Goal: Find specific page/section: Find specific page/section

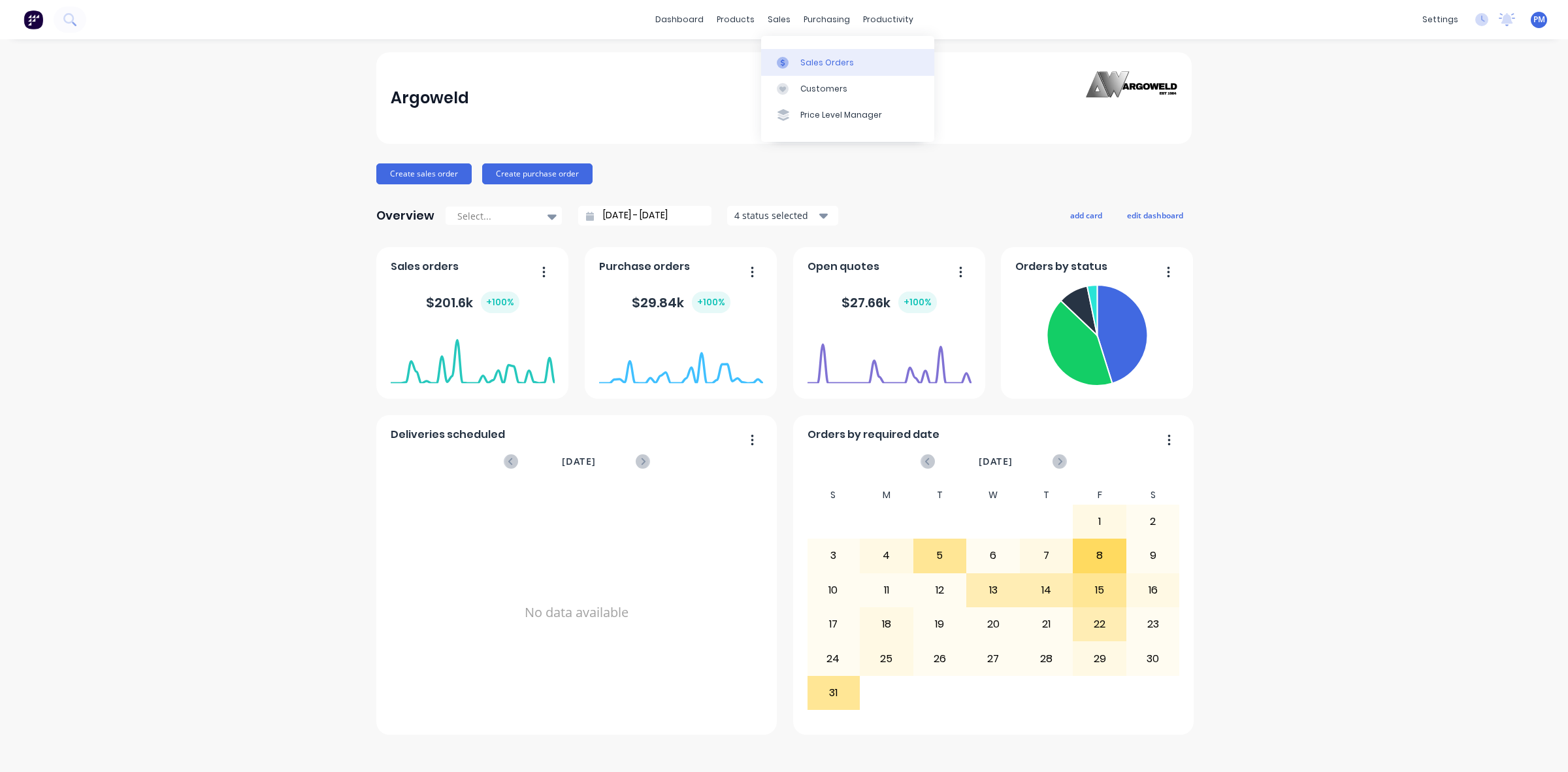
click at [812, 57] on div "Sales Orders" at bounding box center [827, 62] width 53 height 12
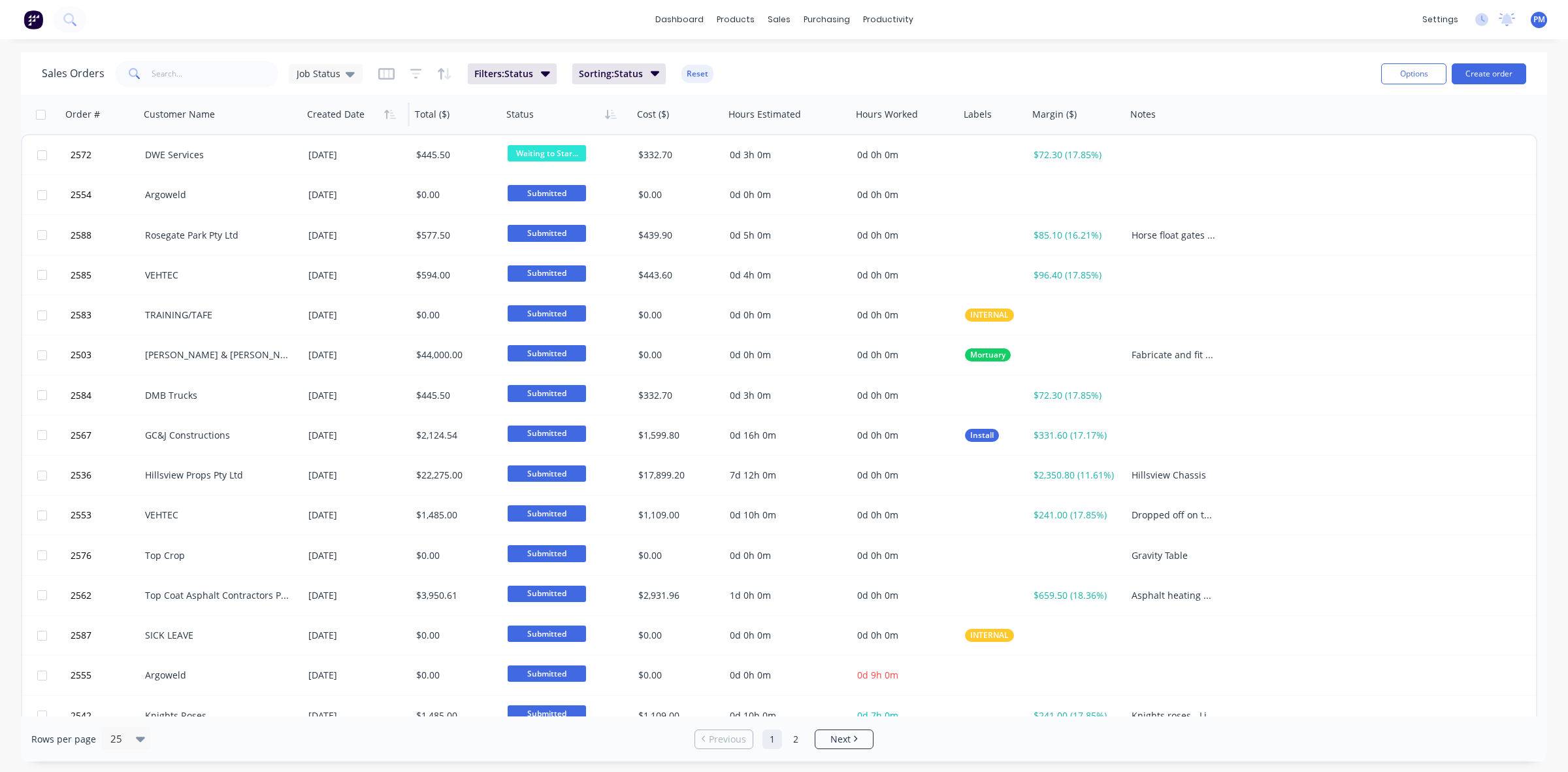
click at [330, 122] on div at bounding box center [354, 115] width 93 height 26
click at [390, 115] on icon "button" at bounding box center [389, 115] width 12 height 11
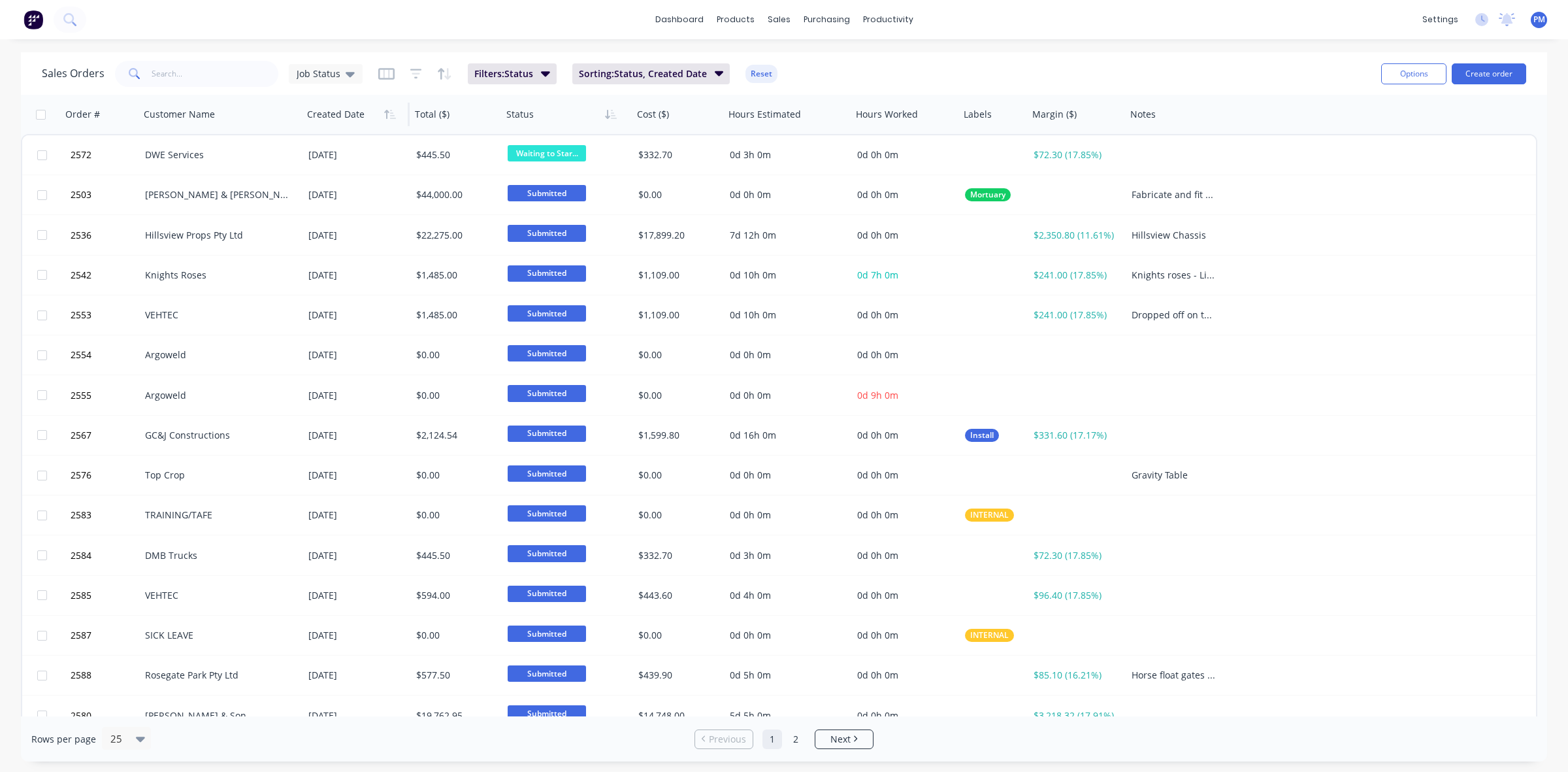
click at [390, 115] on icon "button" at bounding box center [389, 115] width 12 height 11
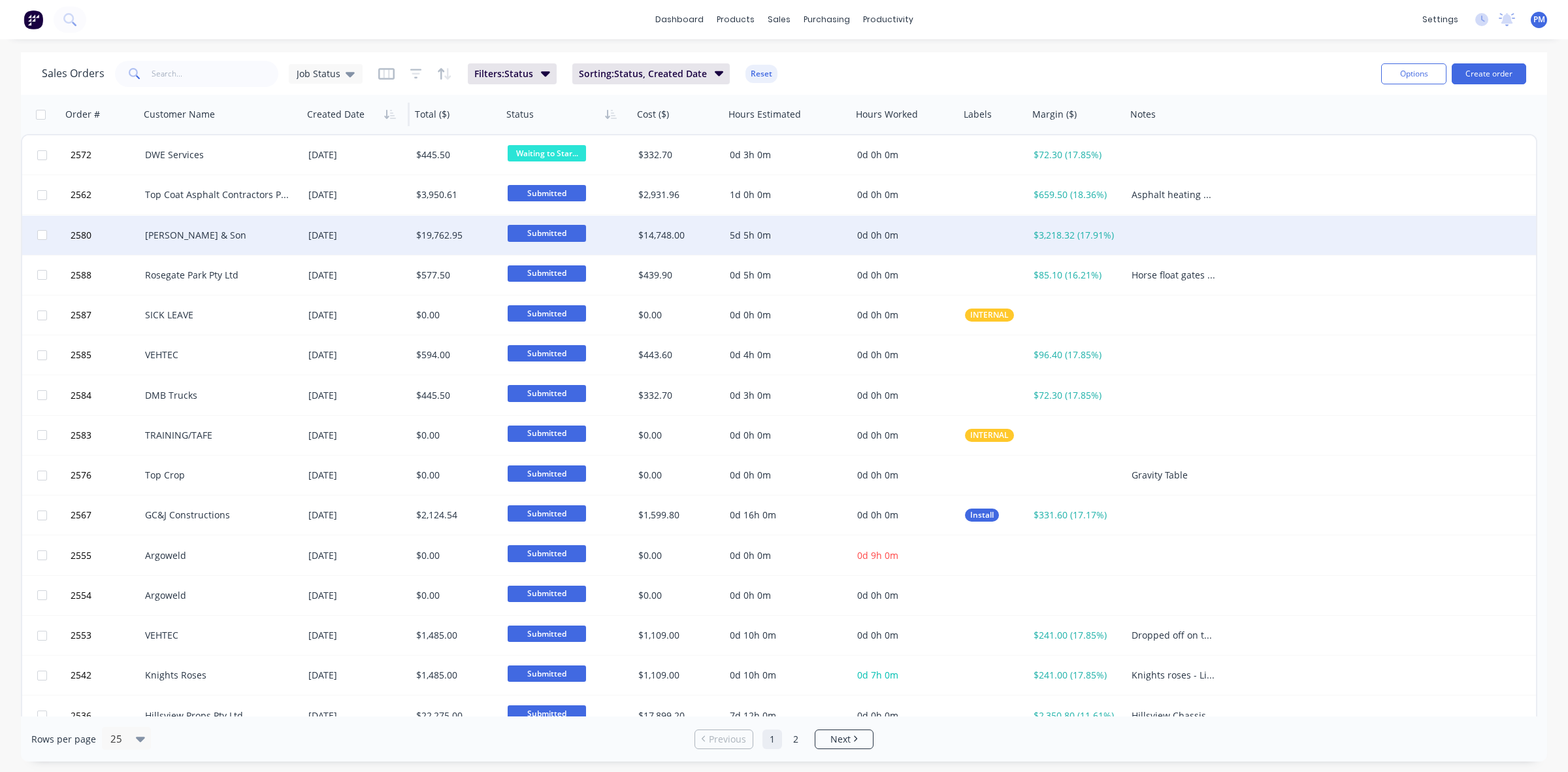
click at [275, 241] on div "[PERSON_NAME] & Son" at bounding box center [221, 235] width 163 height 39
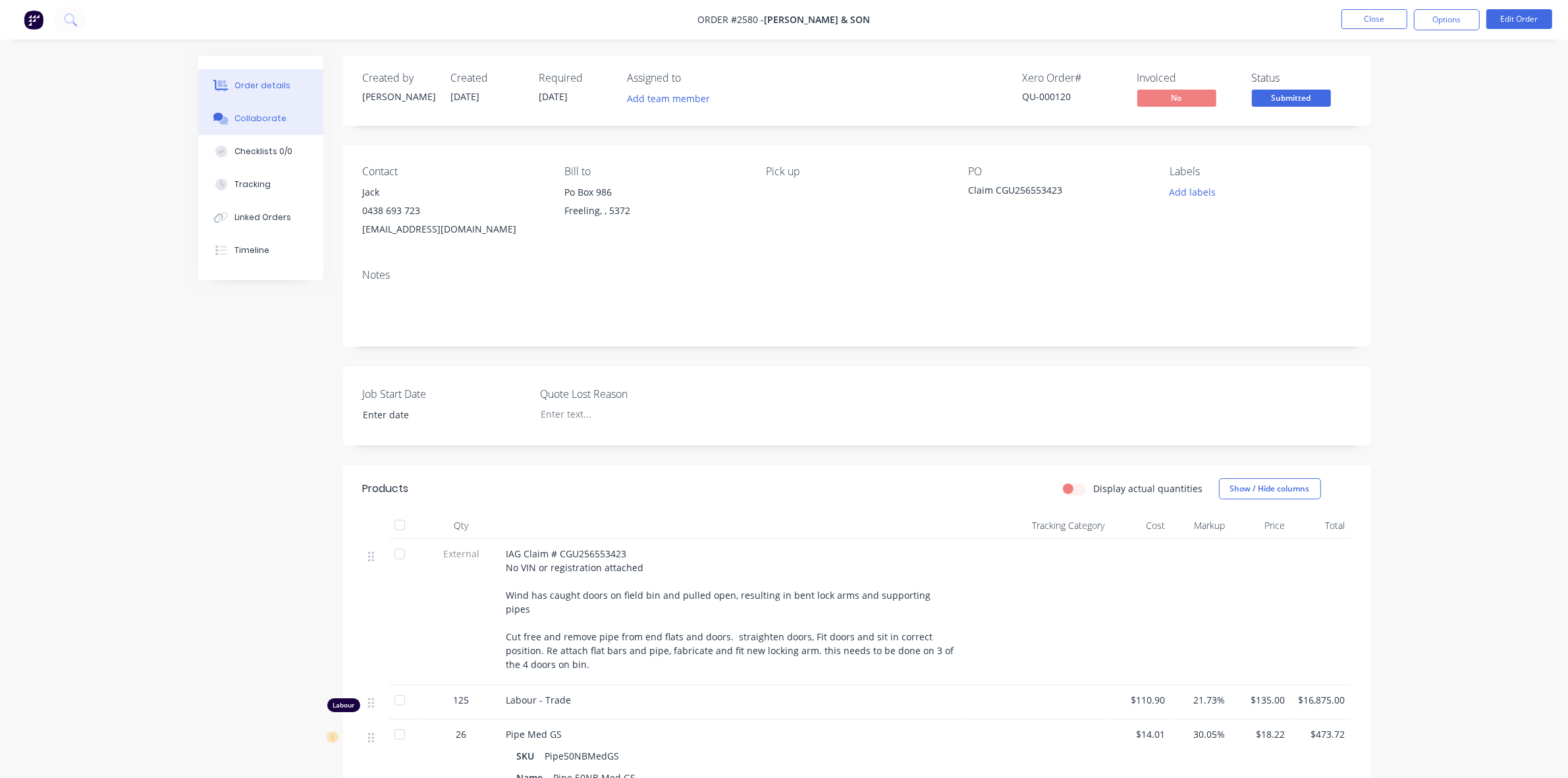
click at [261, 120] on div "Collaborate" at bounding box center [261, 118] width 52 height 12
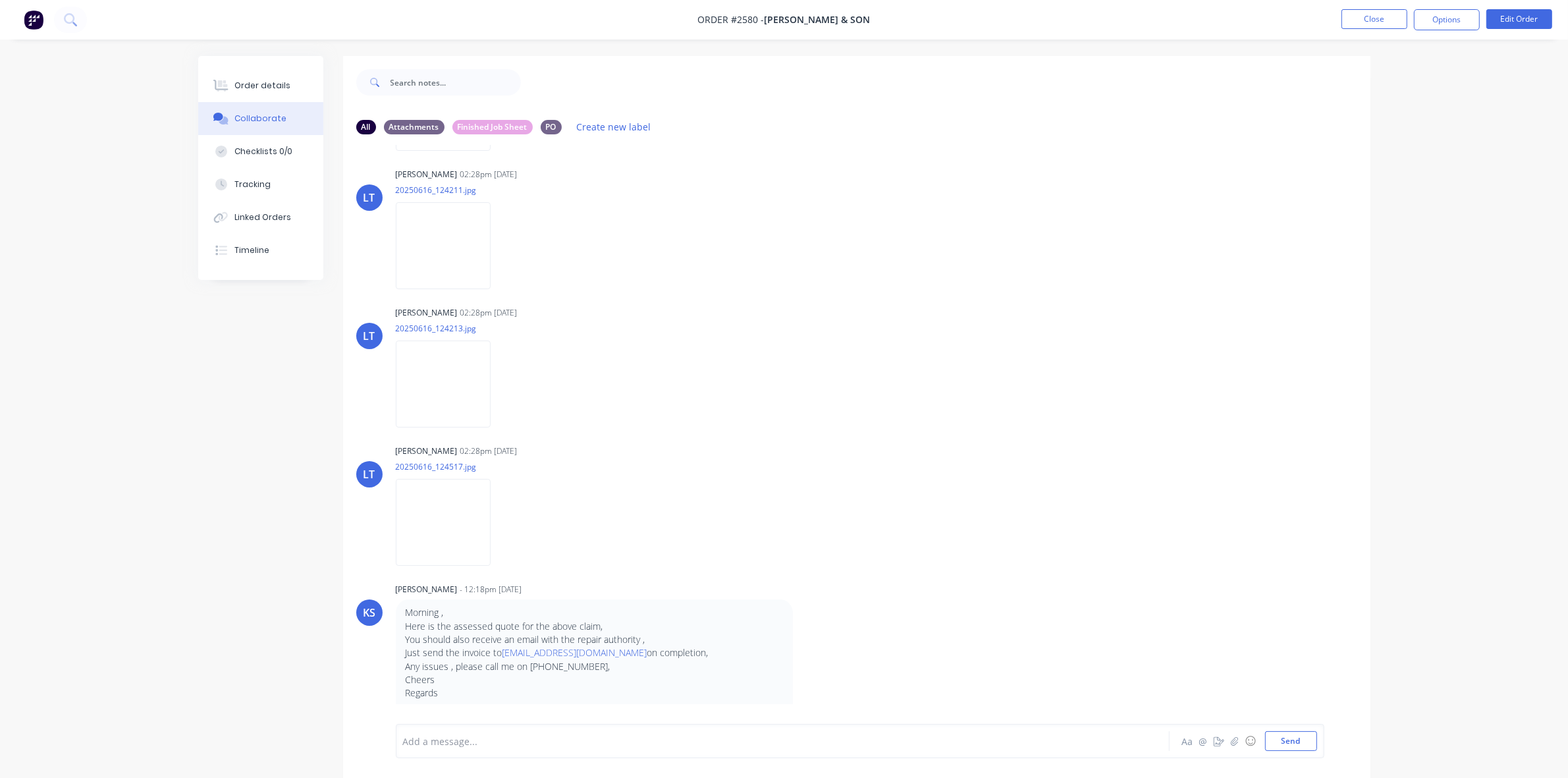
scroll to position [577, 0]
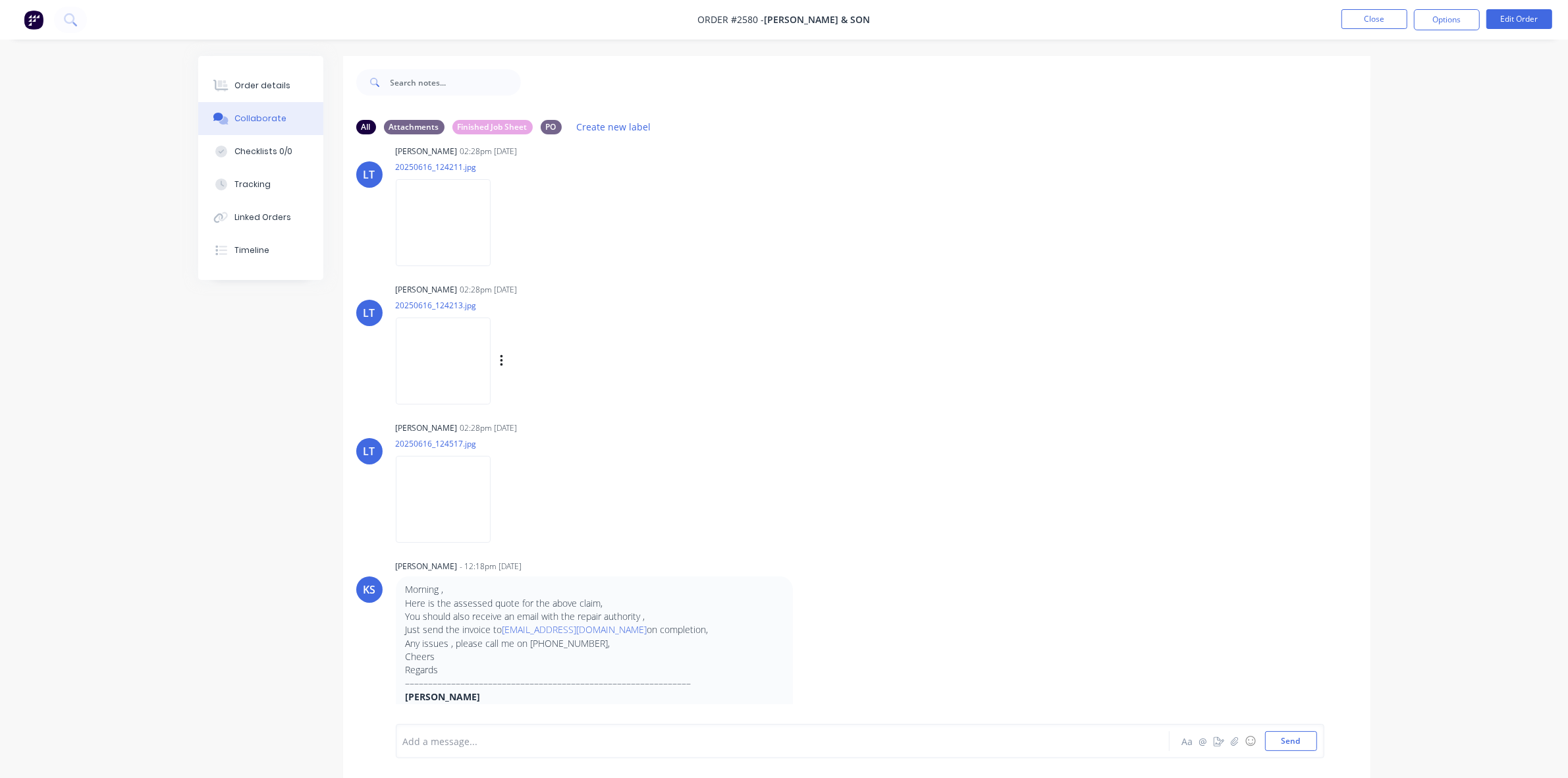
click at [446, 353] on img at bounding box center [443, 361] width 95 height 87
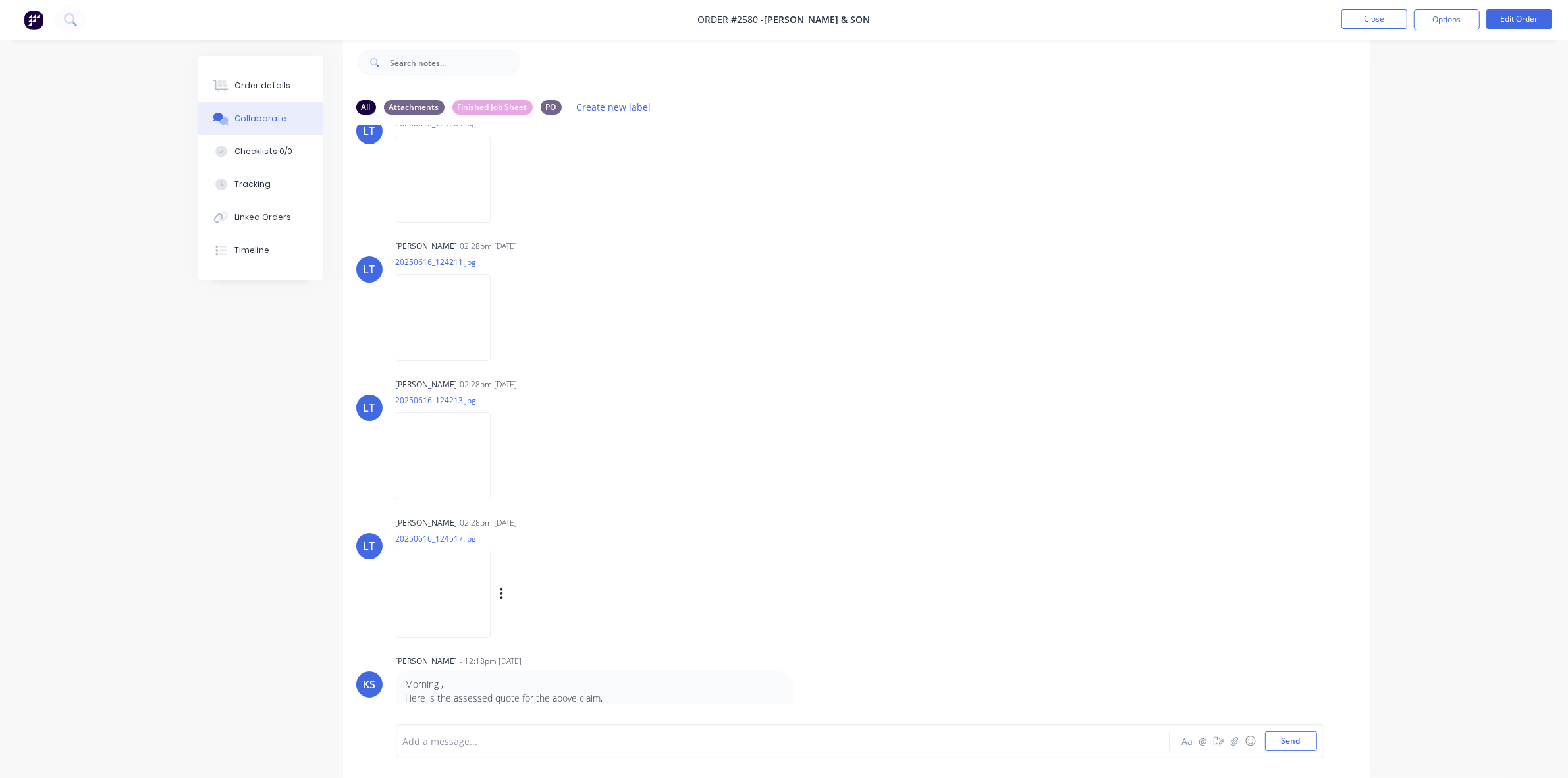
scroll to position [504, 0]
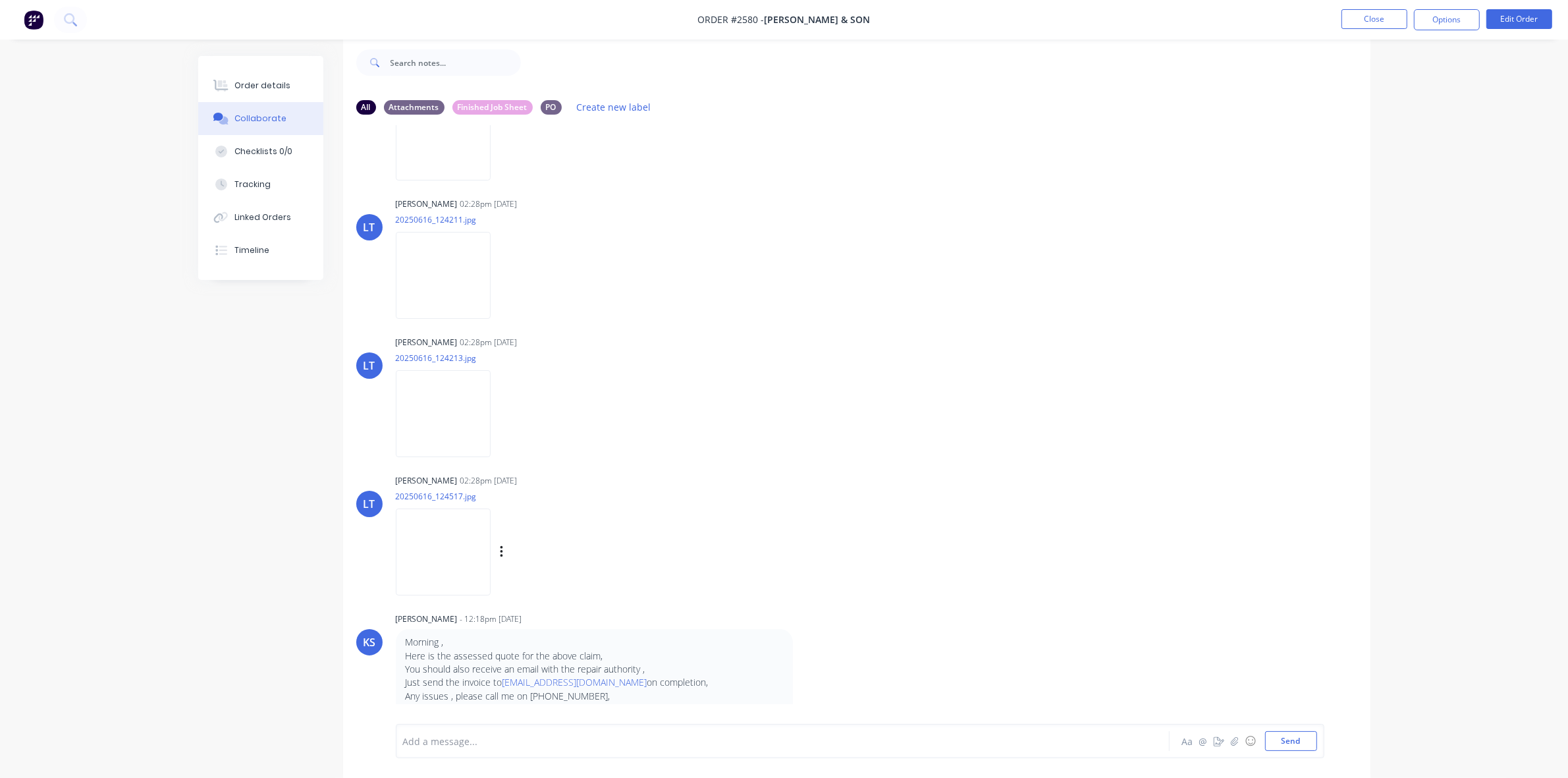
click at [463, 542] on img at bounding box center [443, 552] width 95 height 87
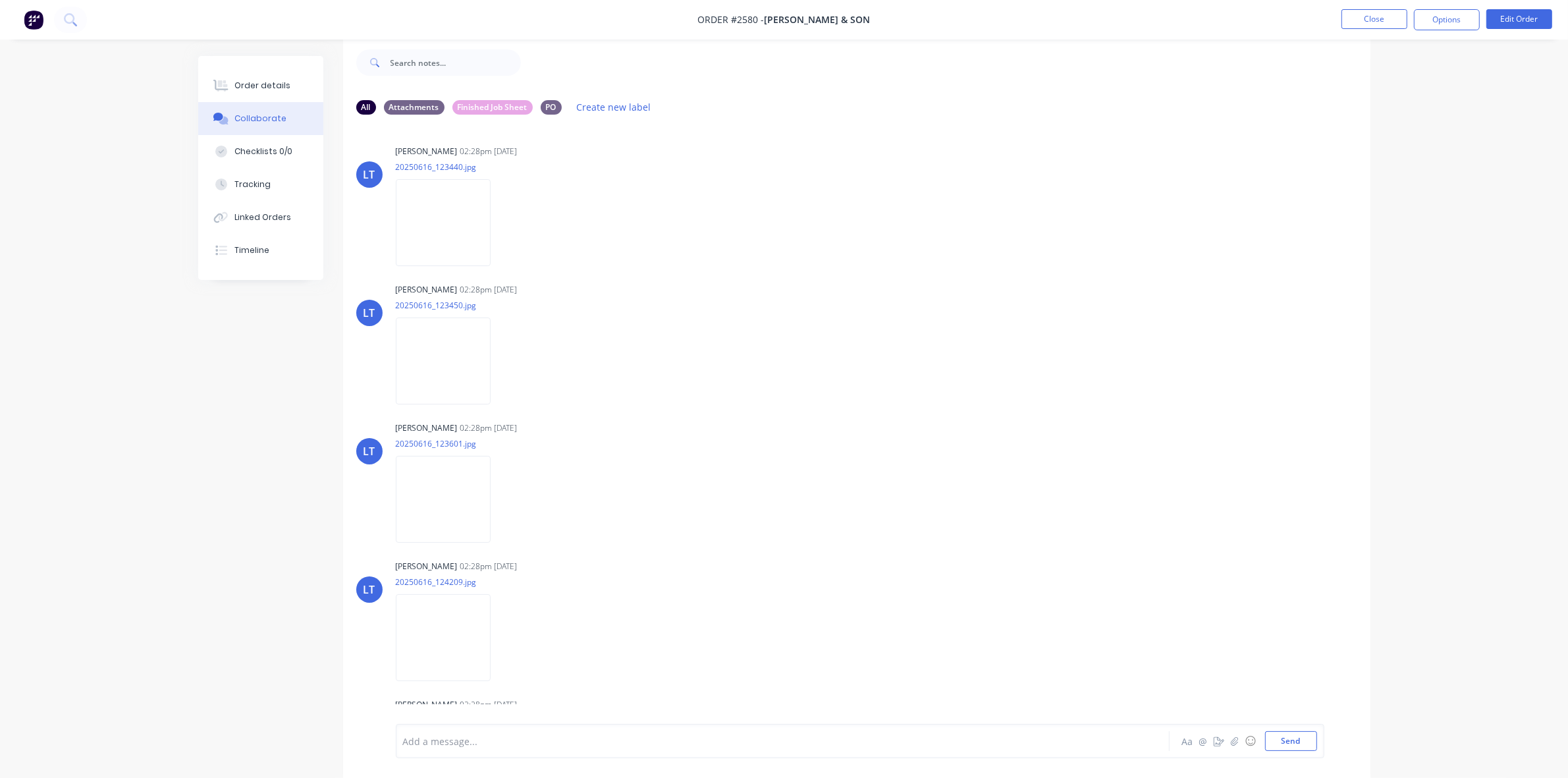
scroll to position [0, 0]
click at [433, 214] on img at bounding box center [443, 226] width 95 height 87
click at [456, 330] on img at bounding box center [443, 364] width 95 height 87
click at [1371, 17] on button "Close" at bounding box center [1375, 19] width 66 height 20
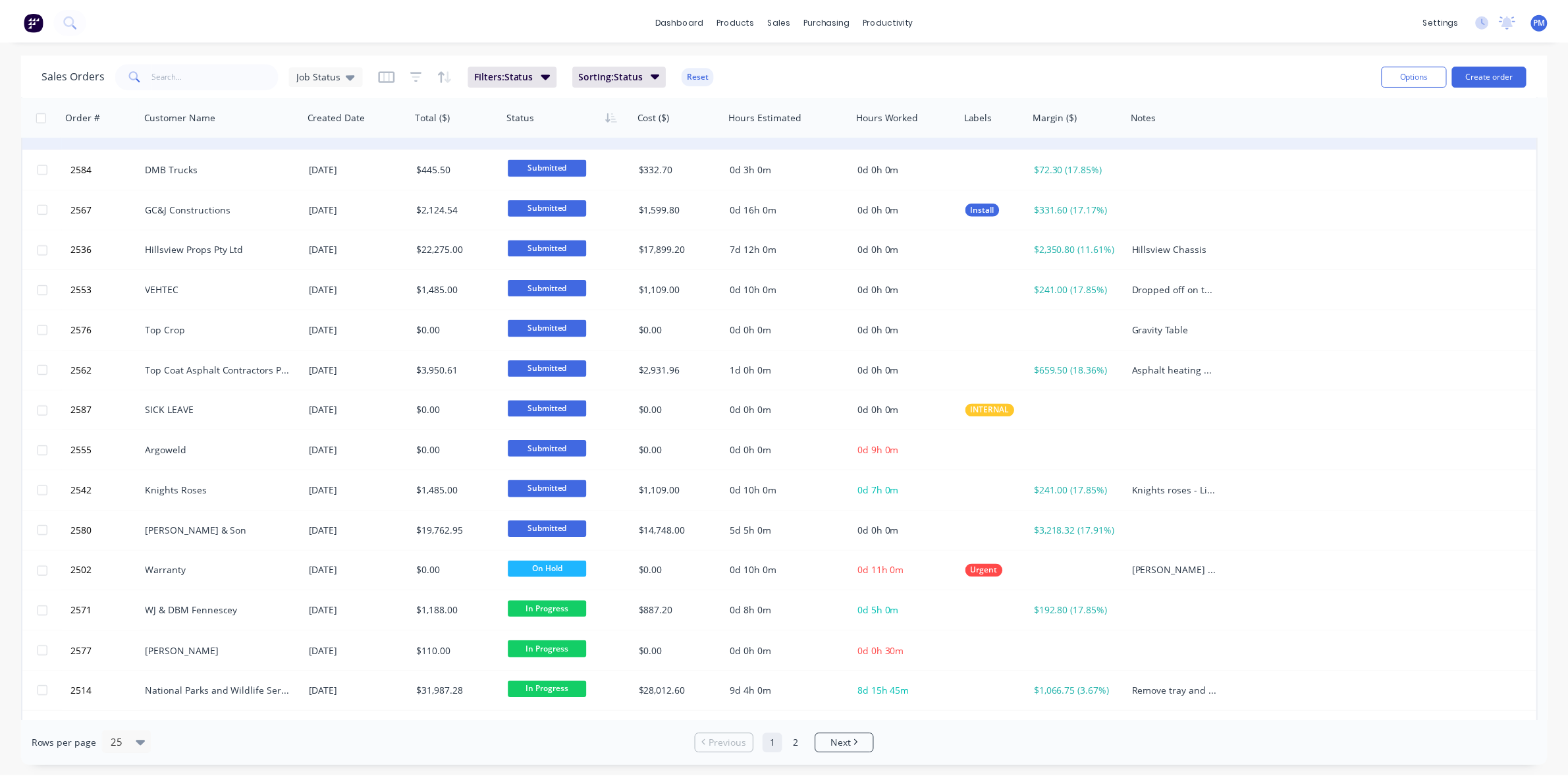
scroll to position [247, 0]
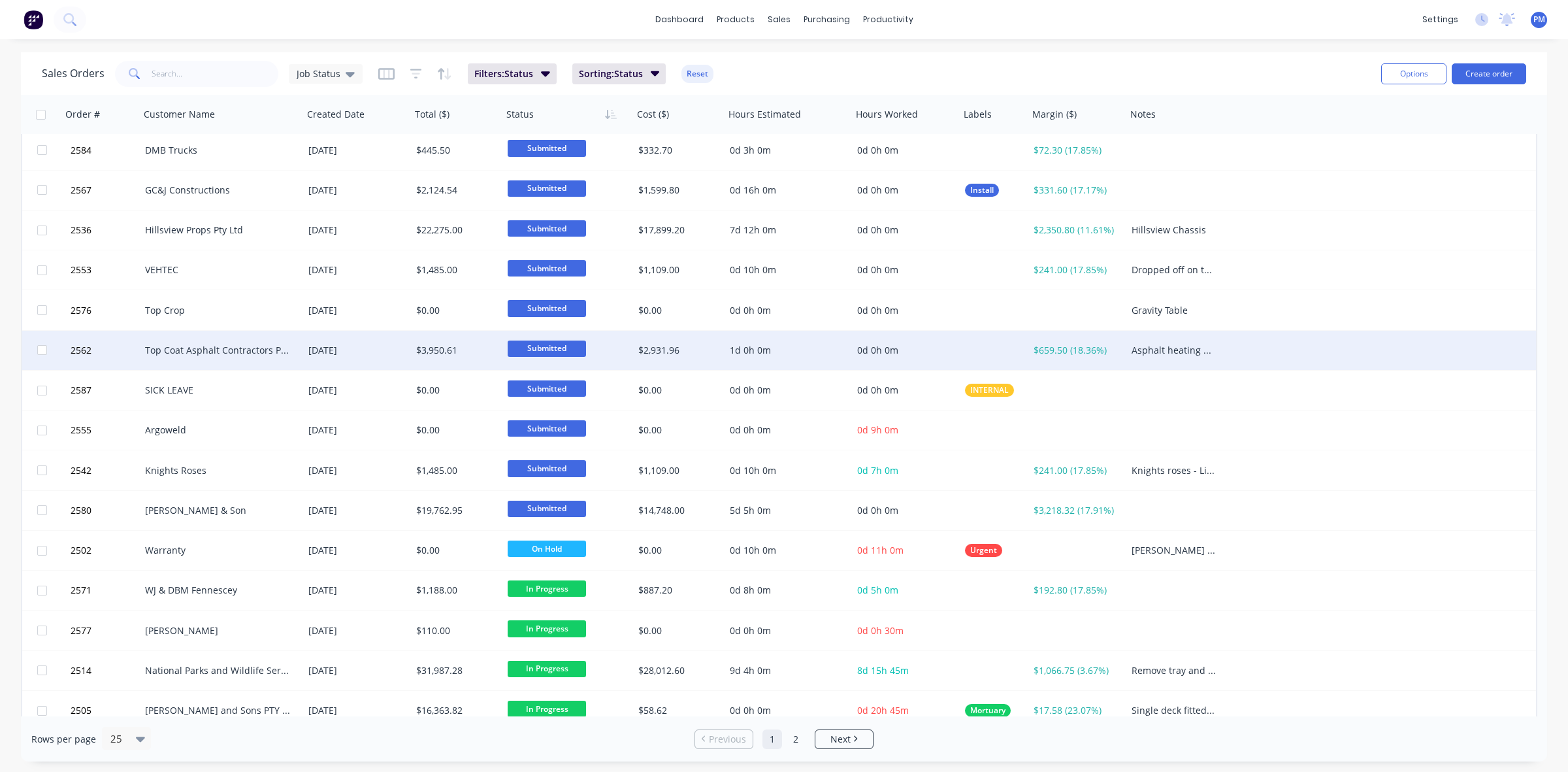
click at [250, 351] on div "Top Coat Asphalt Contractors Pty Ltd" at bounding box center [217, 350] width 145 height 13
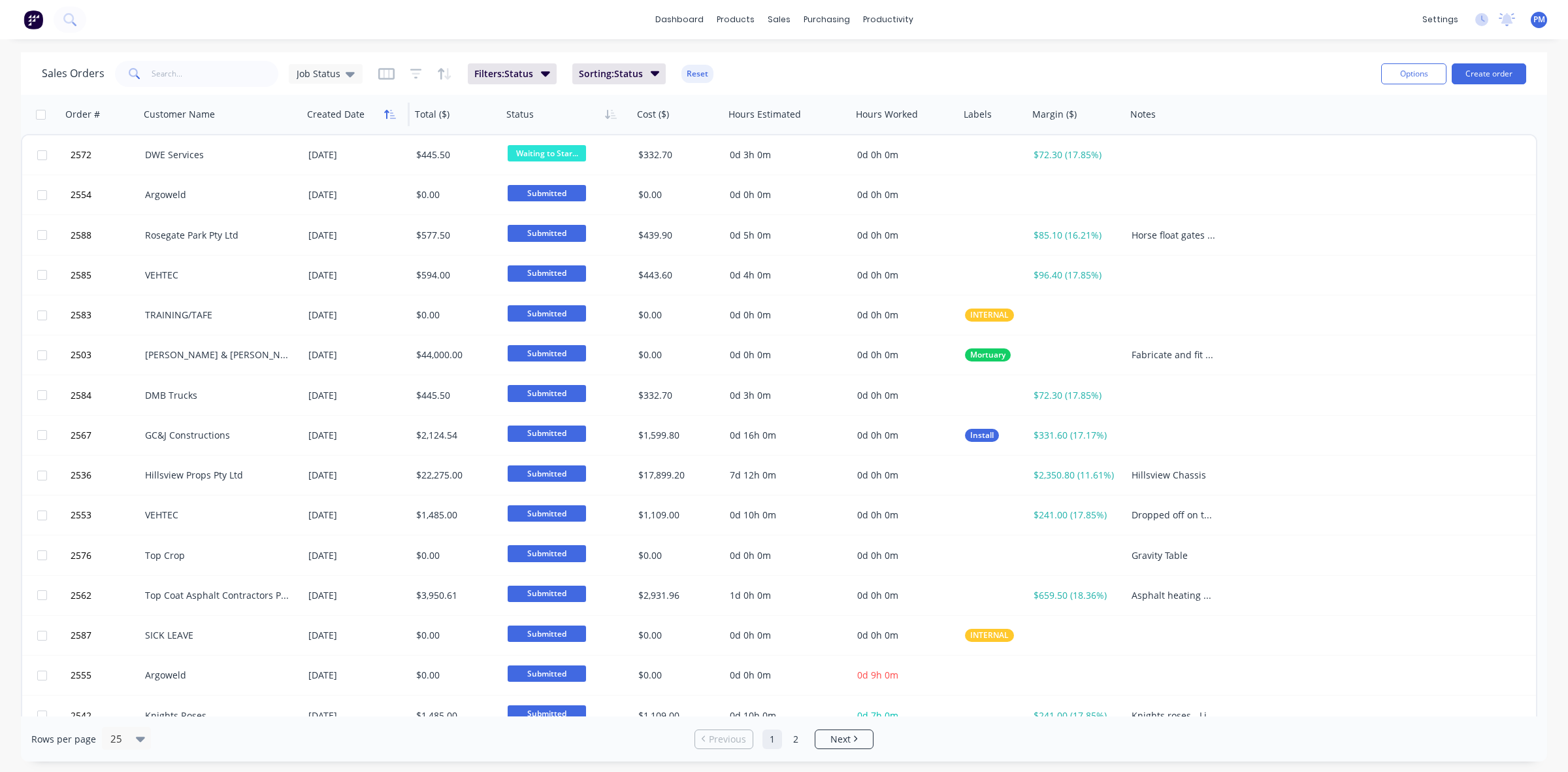
click at [387, 121] on button "button" at bounding box center [389, 114] width 19 height 19
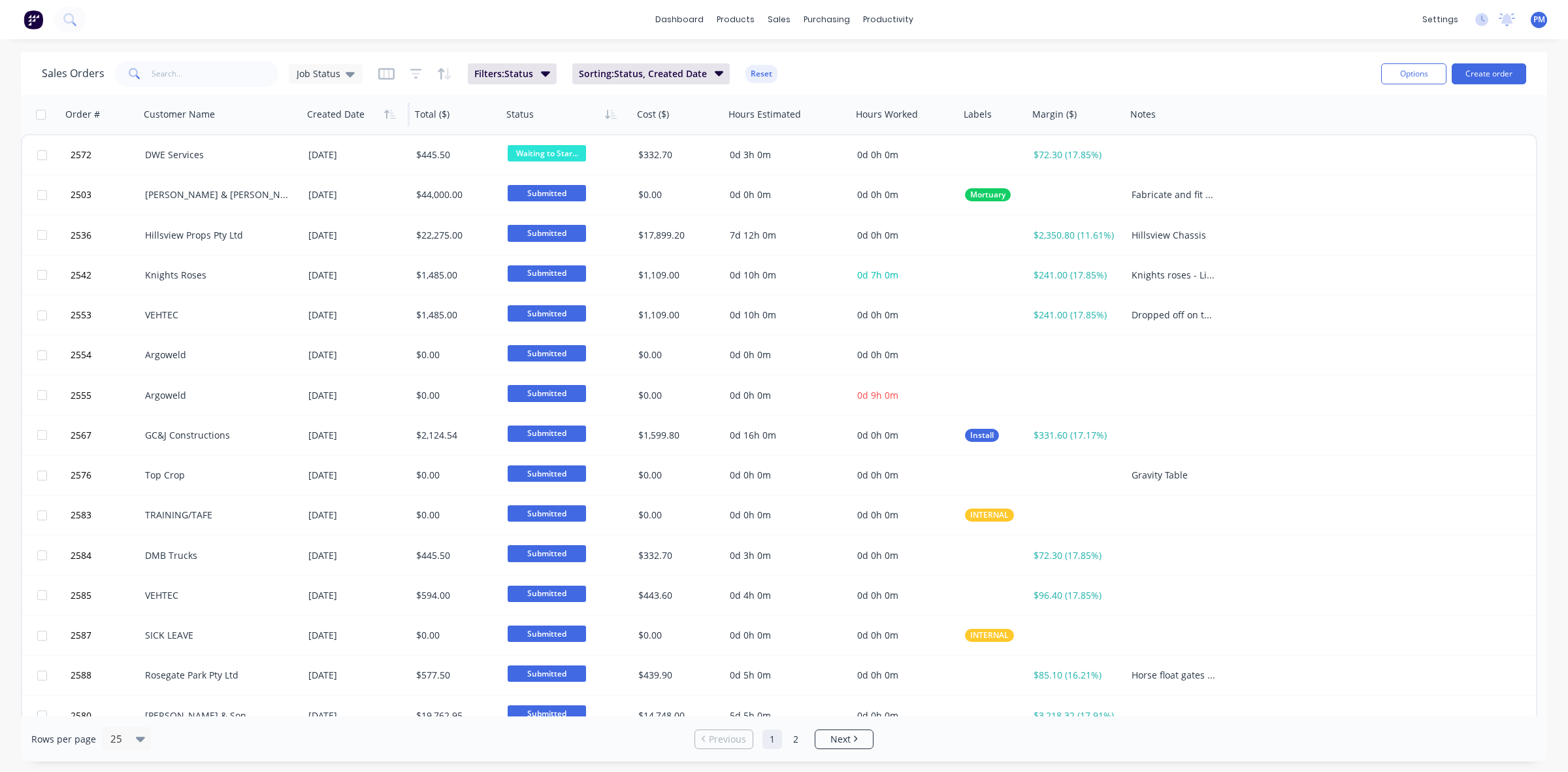
click at [387, 121] on button "button" at bounding box center [389, 114] width 19 height 19
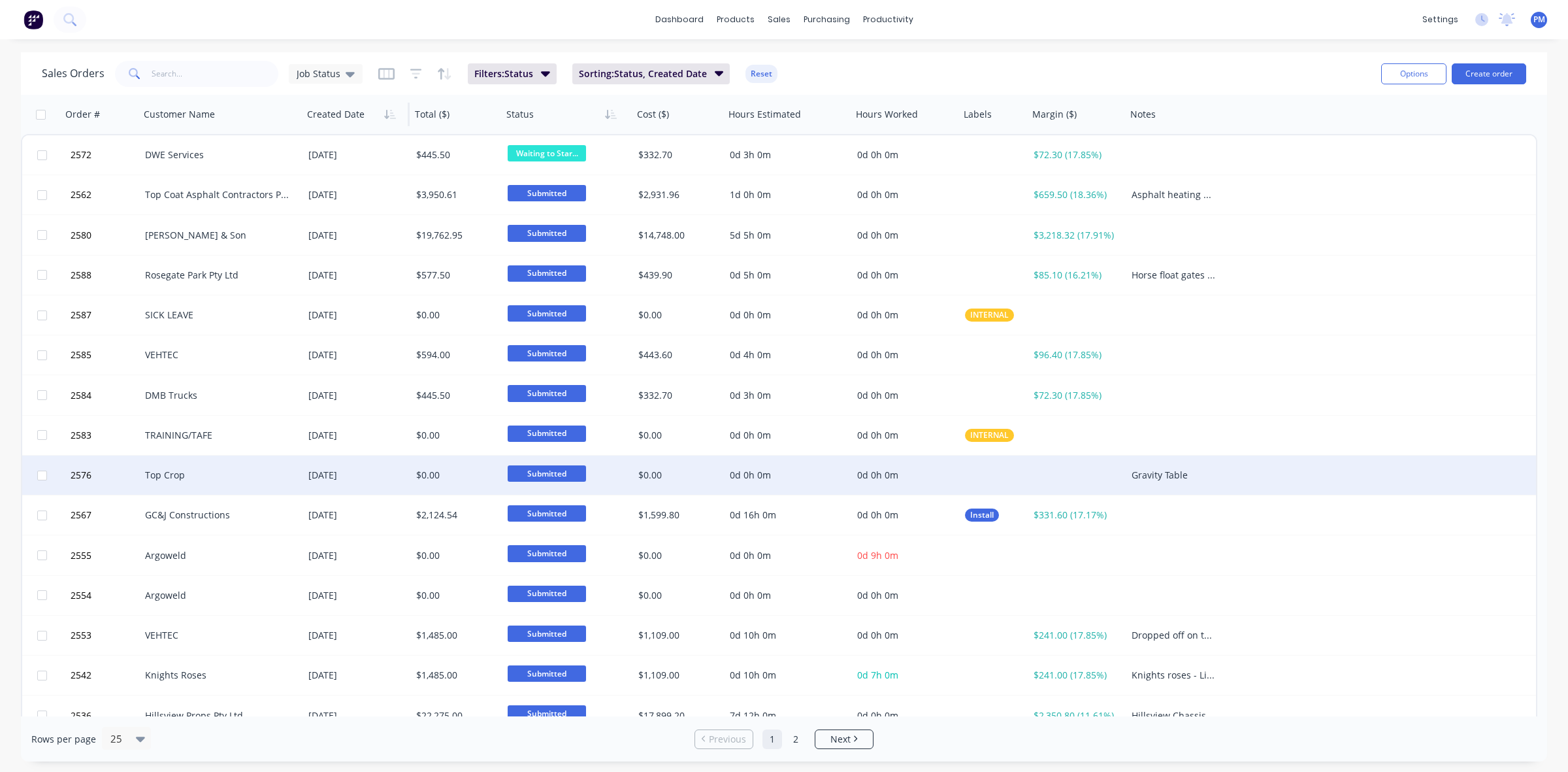
click at [242, 469] on div "Top Crop" at bounding box center [217, 475] width 145 height 13
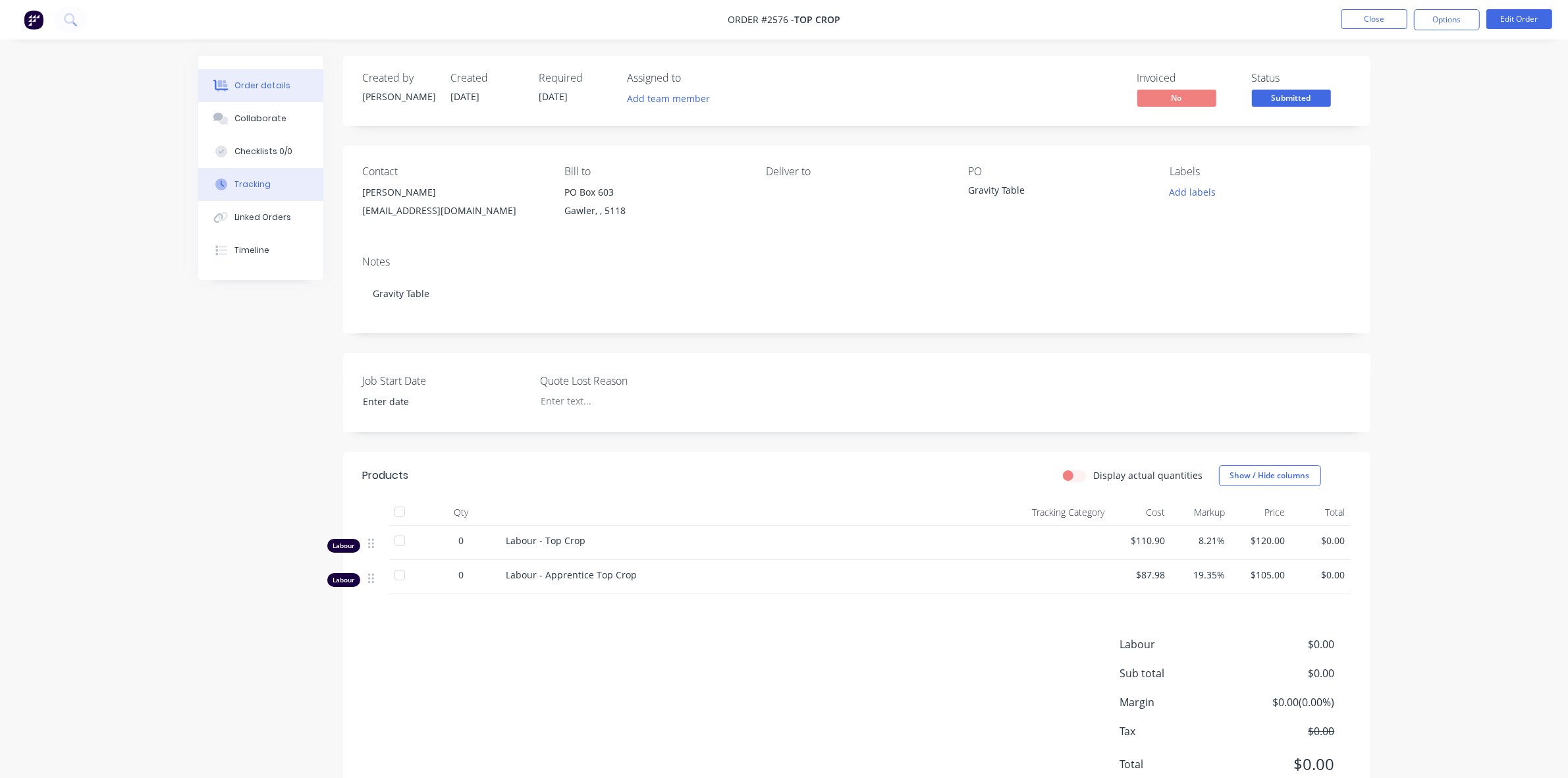
click at [262, 179] on div "Tracking" at bounding box center [253, 184] width 36 height 12
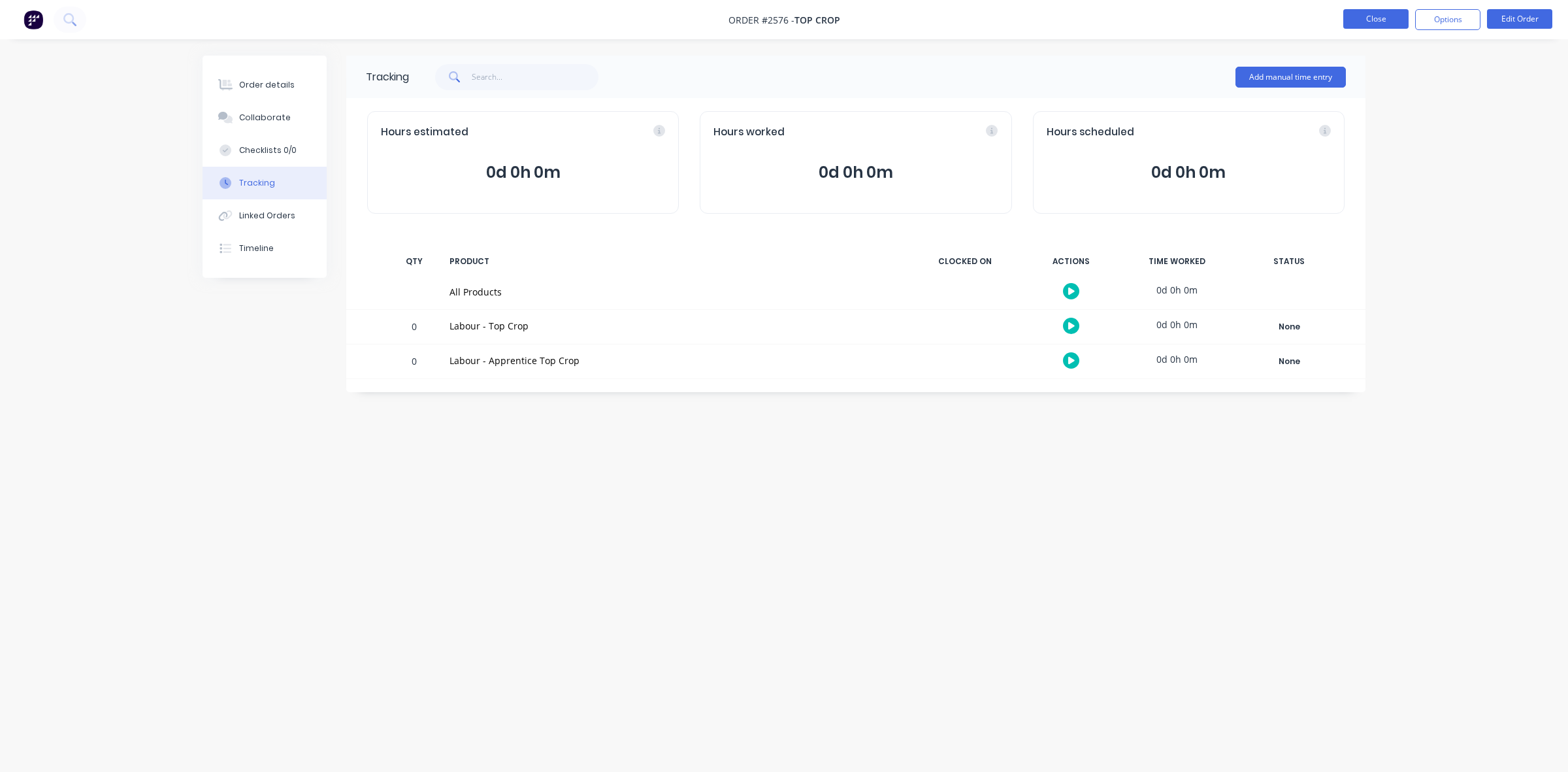
click at [1366, 23] on button "Close" at bounding box center [1376, 19] width 65 height 19
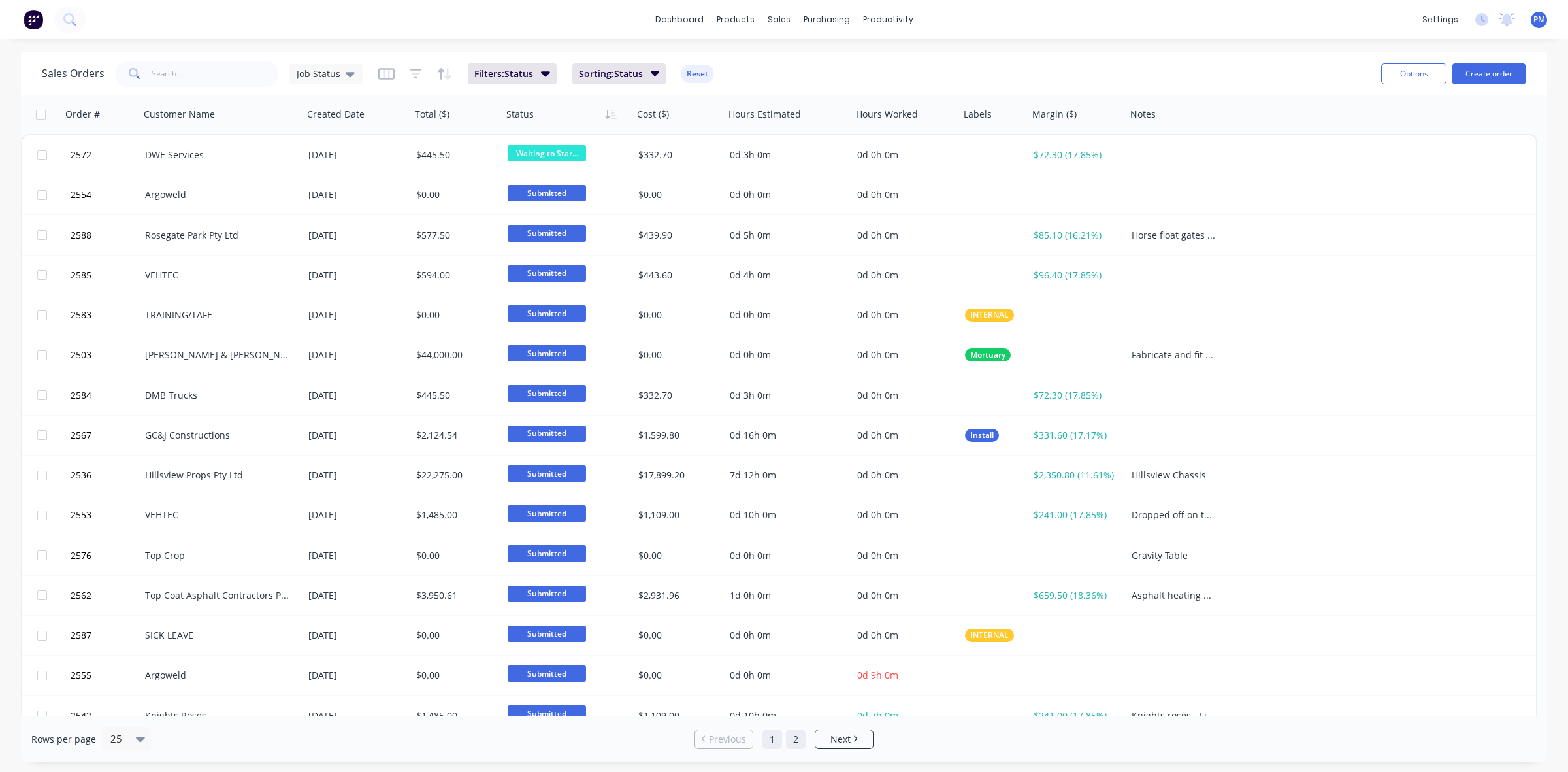
click at [797, 739] on link "2" at bounding box center [796, 739] width 19 height 19
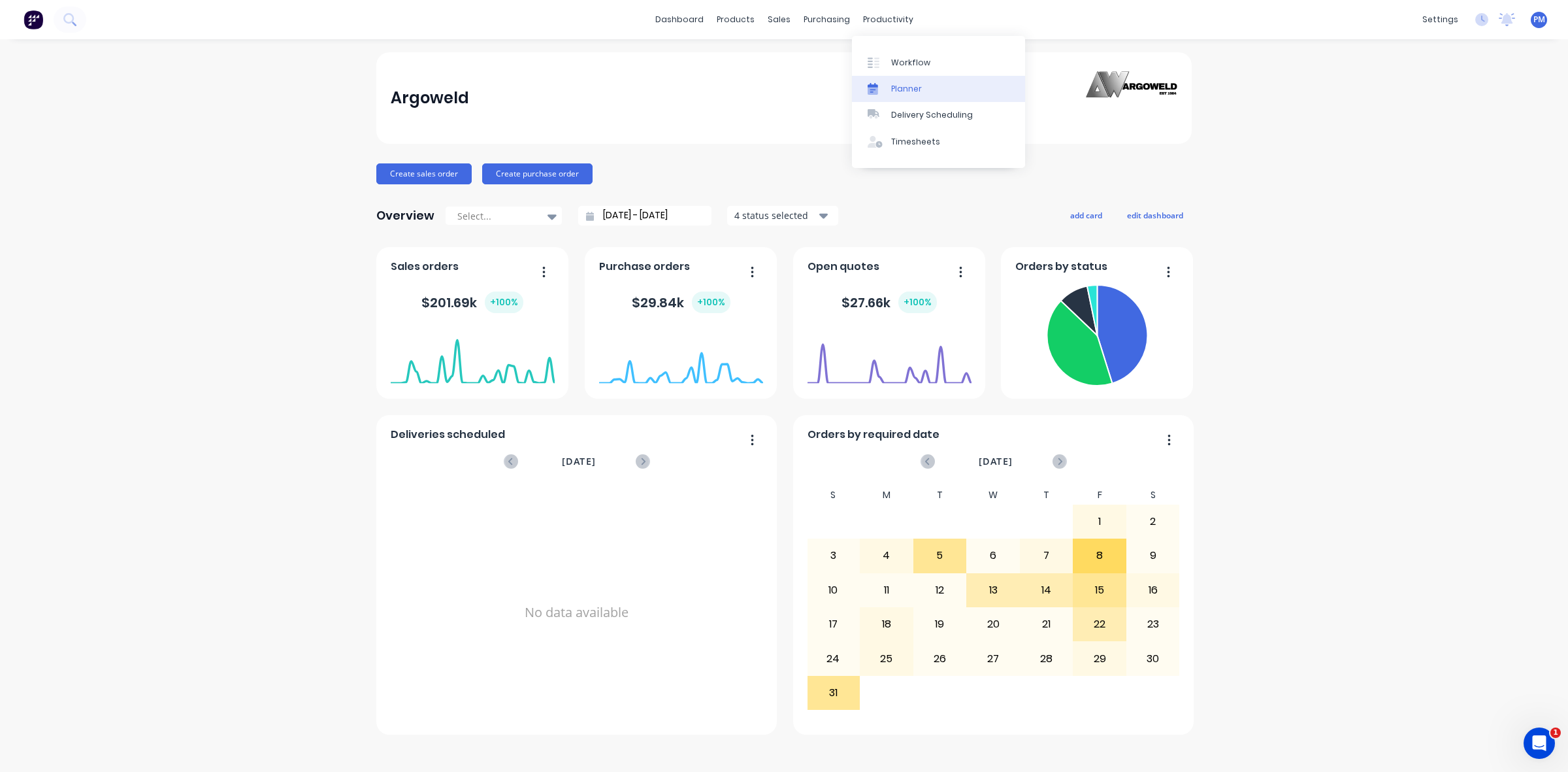
click at [910, 90] on div "Planner" at bounding box center [907, 88] width 31 height 12
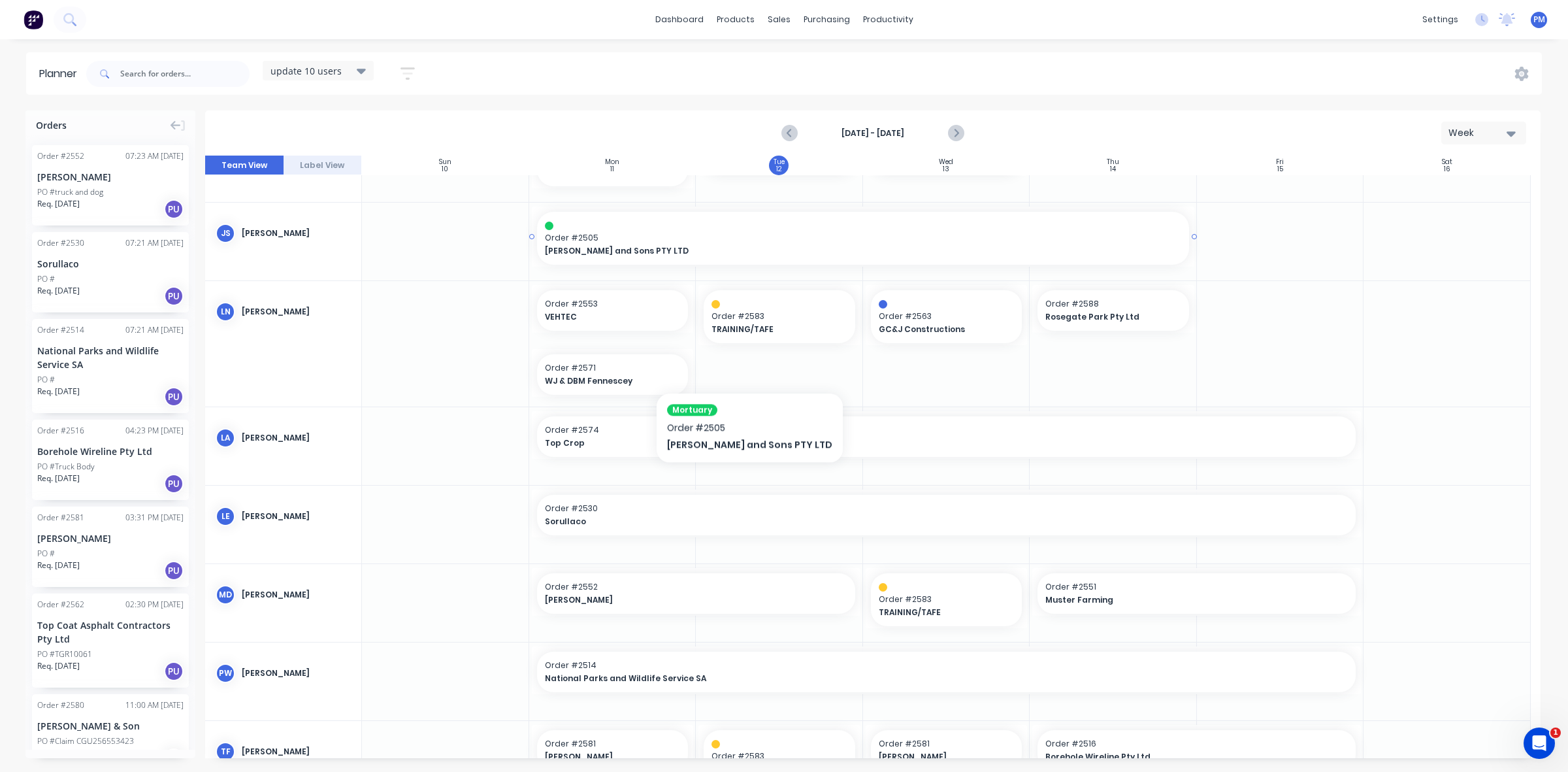
scroll to position [180, 0]
